Goal: Task Accomplishment & Management: Manage account settings

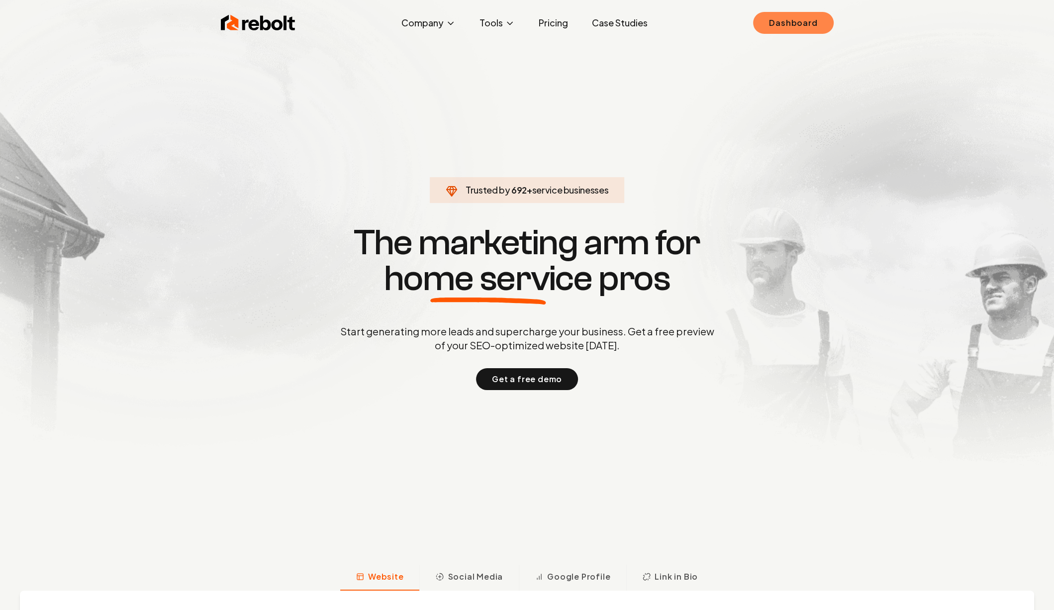
click at [778, 15] on link "Dashboard" at bounding box center [793, 23] width 80 height 22
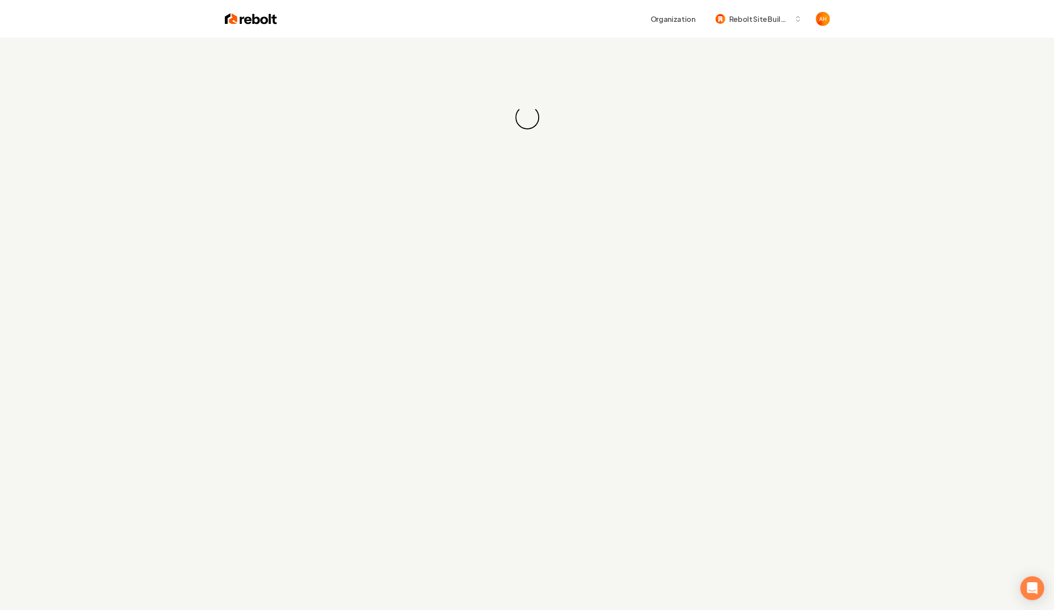
click at [576, 68] on div "Loading... Loading..." at bounding box center [527, 117] width 1054 height 159
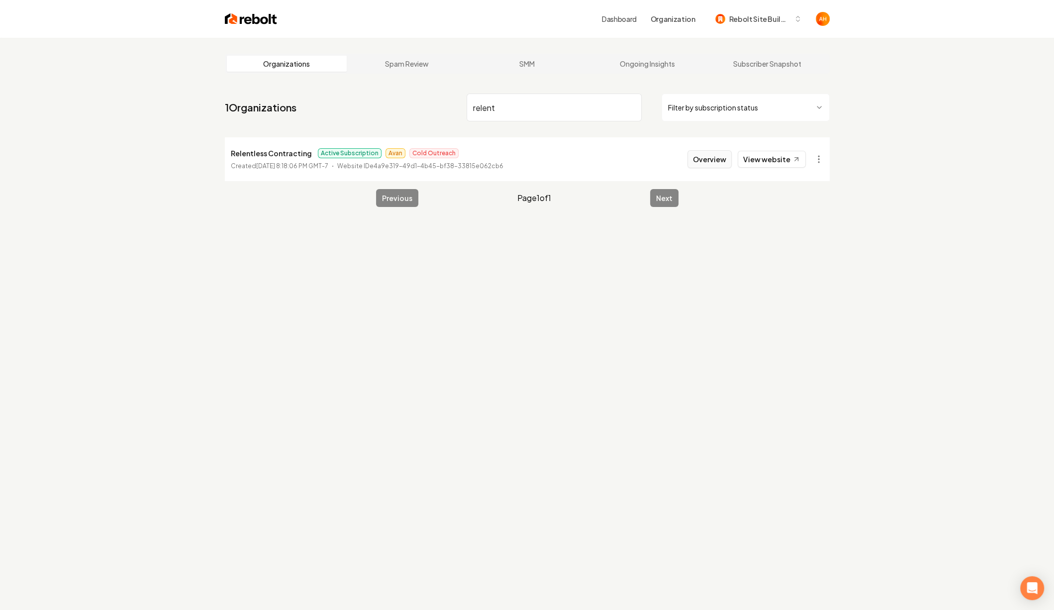
type input "relent"
click at [708, 162] on button "Overview" at bounding box center [709, 159] width 44 height 18
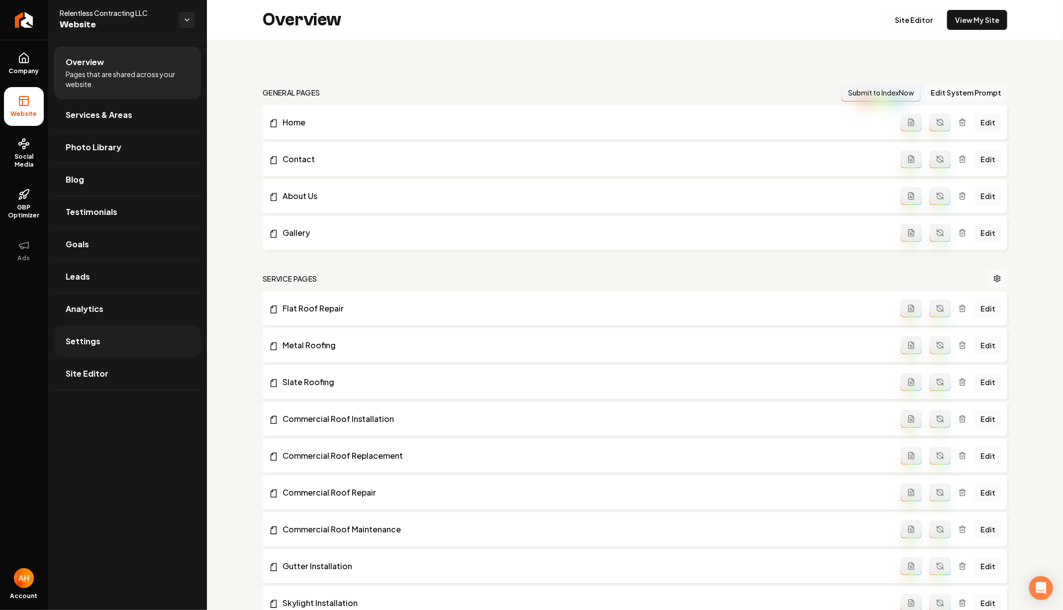
click at [118, 337] on link "Settings" at bounding box center [127, 341] width 147 height 32
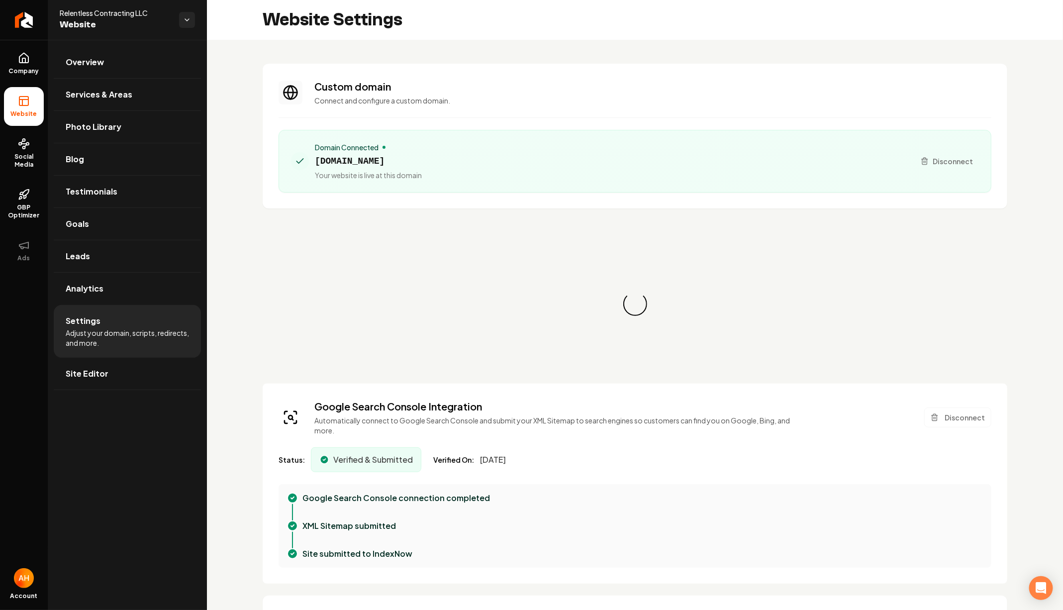
scroll to position [90, 0]
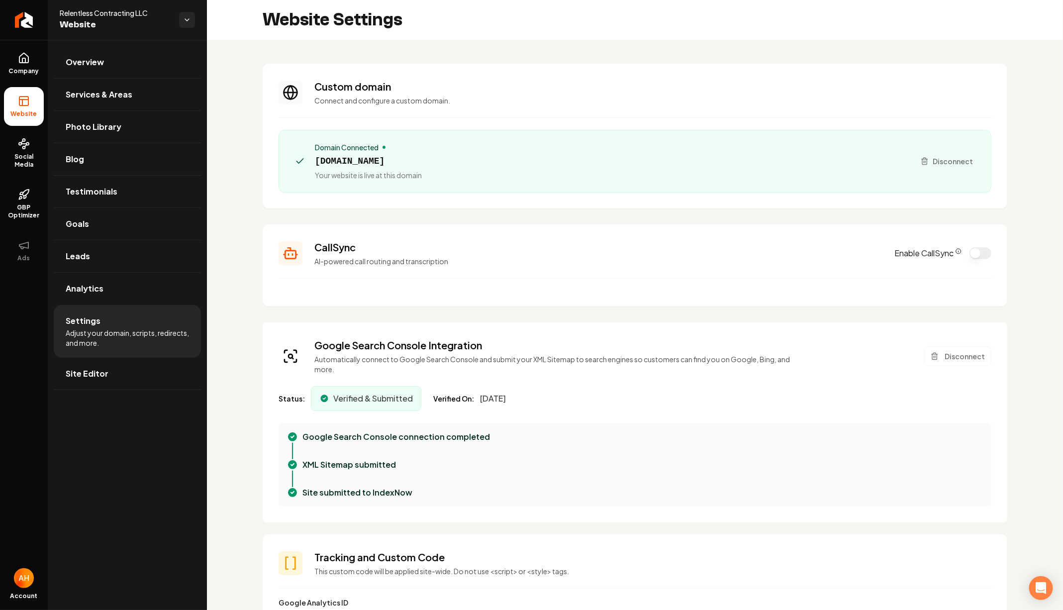
click at [411, 160] on span "[DOMAIN_NAME]" at bounding box center [368, 161] width 107 height 14
